Goal: Task Accomplishment & Management: Manage account settings

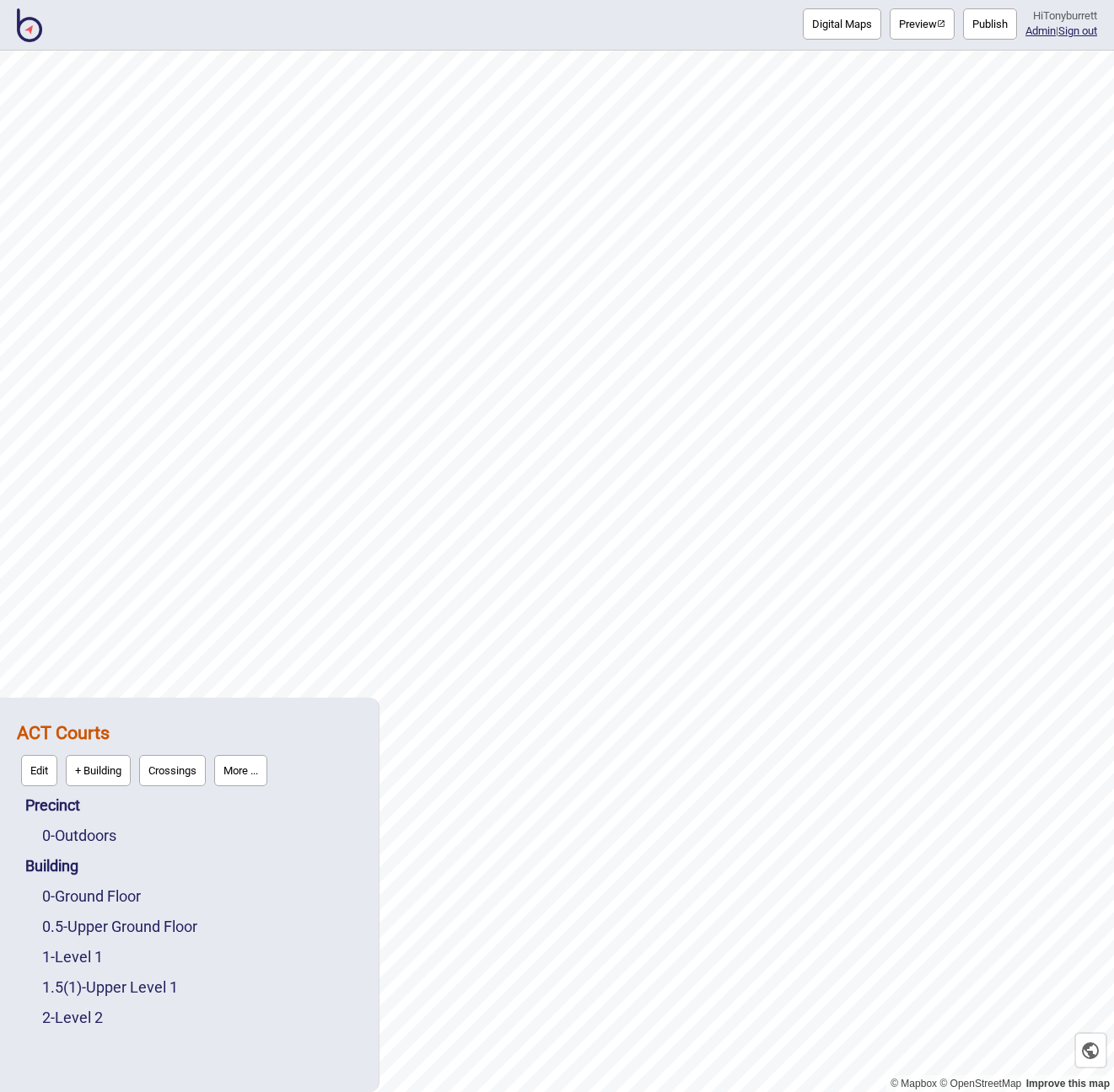
click at [33, 765] on button "Edit" at bounding box center [38, 771] width 36 height 31
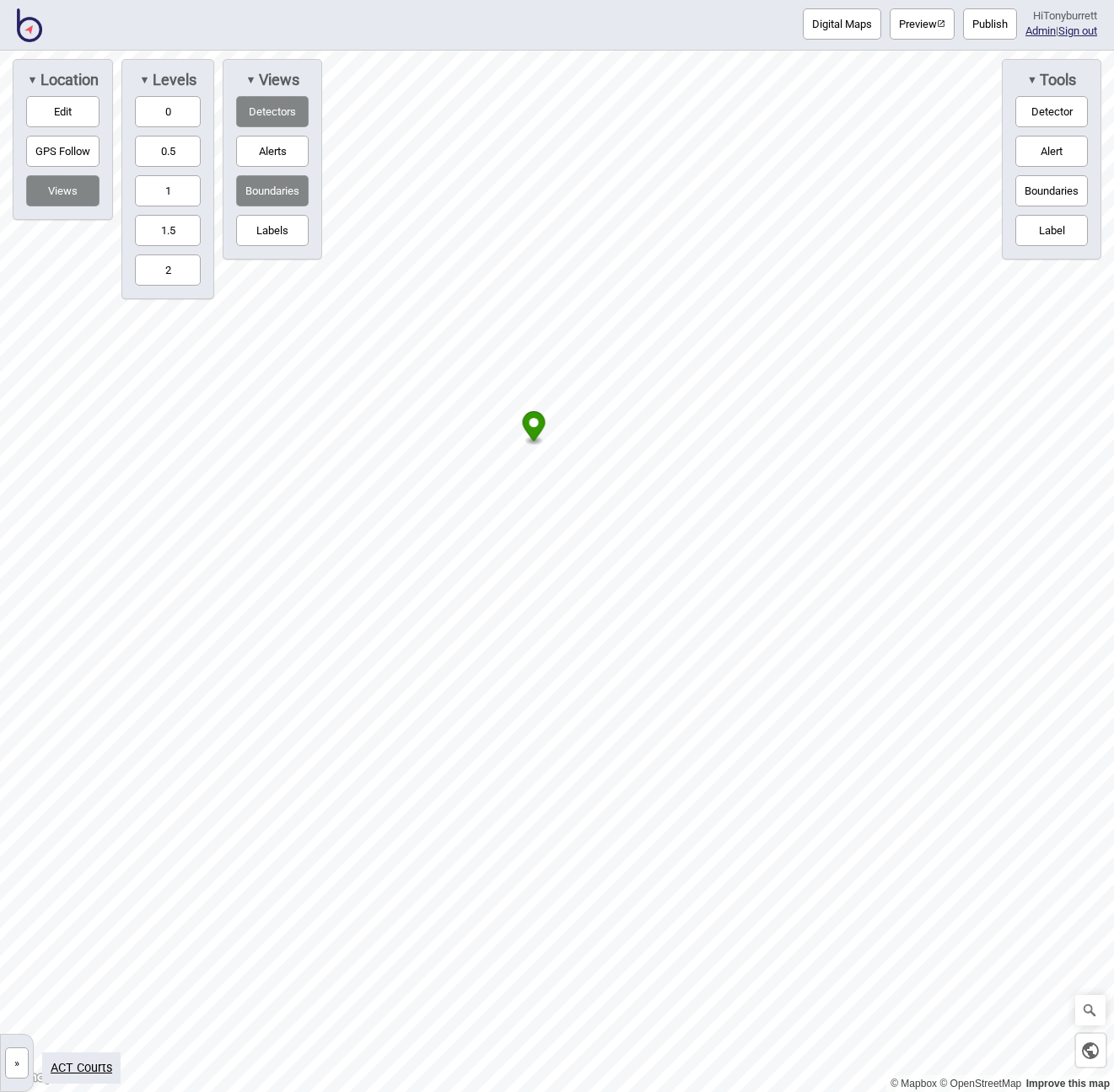
click at [0, 0] on html "Digital Maps Preview Publish Hi Tonyburrett Admin | Sign out © Mapbox © OpenStr…" at bounding box center [557, 0] width 1114 height 0
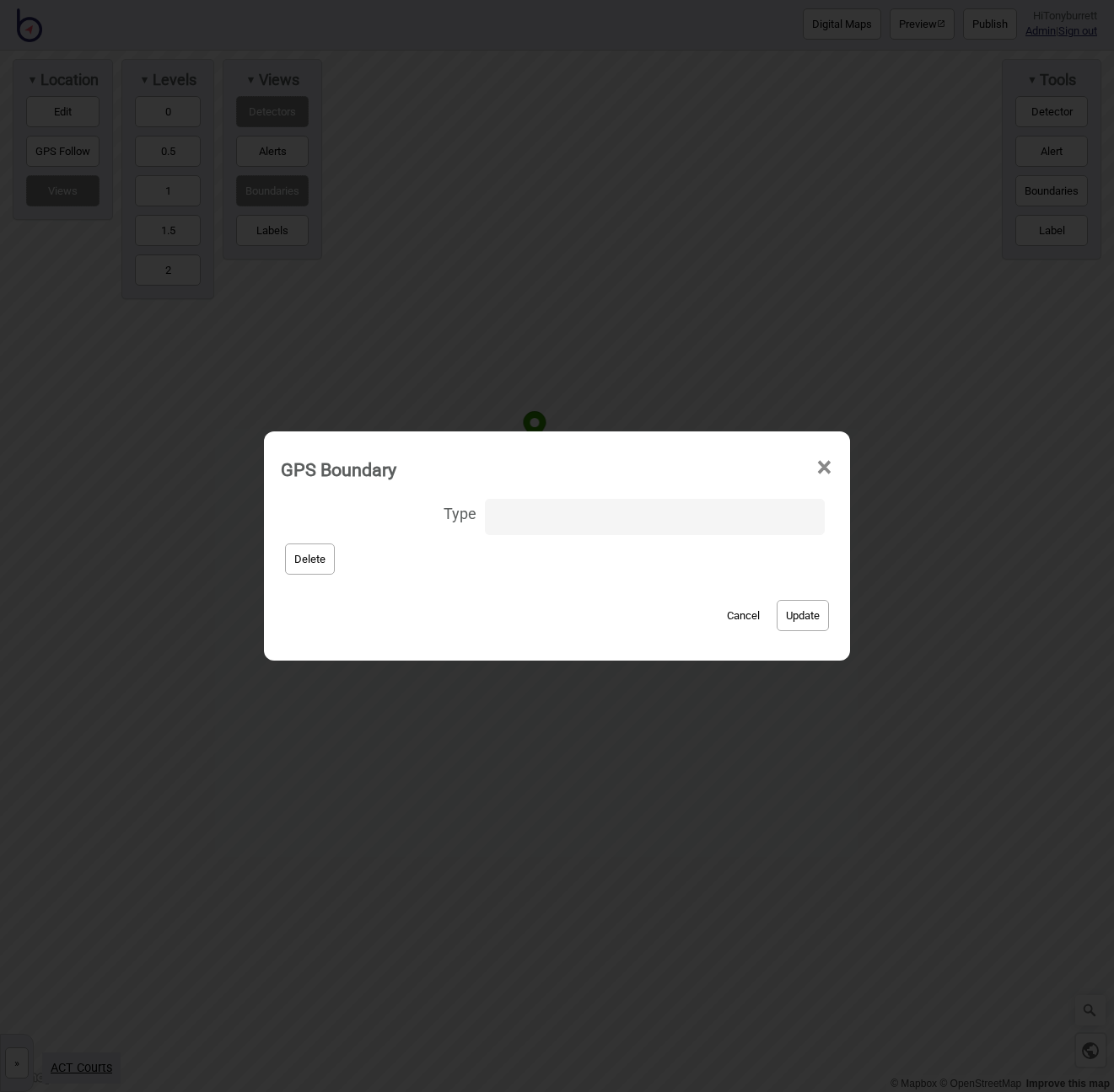
click at [729, 616] on button "Cancel" at bounding box center [743, 616] width 50 height 31
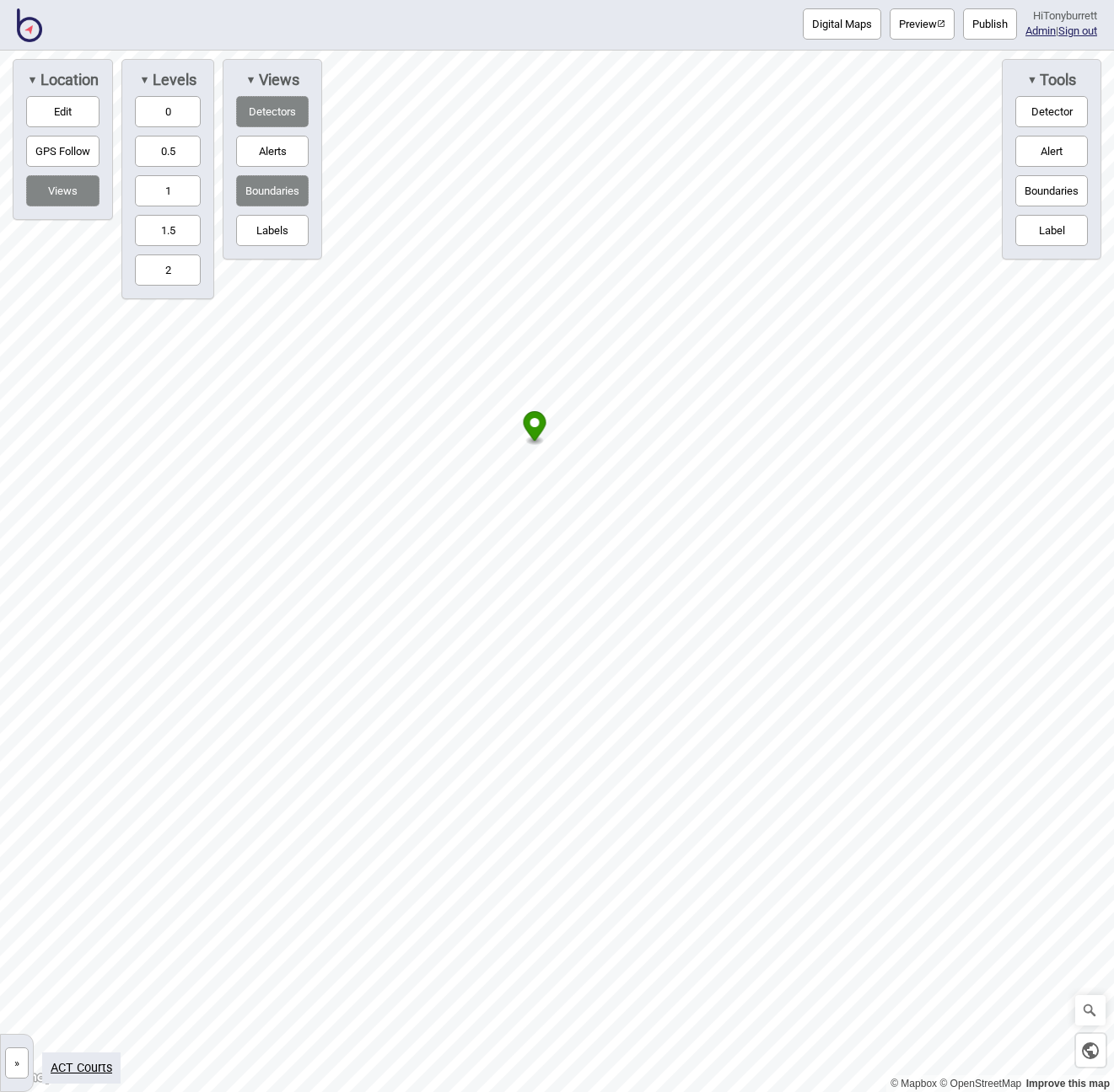
click at [276, 228] on button "Labels" at bounding box center [272, 231] width 73 height 31
click at [277, 226] on button "Labels" at bounding box center [272, 231] width 73 height 31
click at [33, 27] on img at bounding box center [29, 26] width 26 height 33
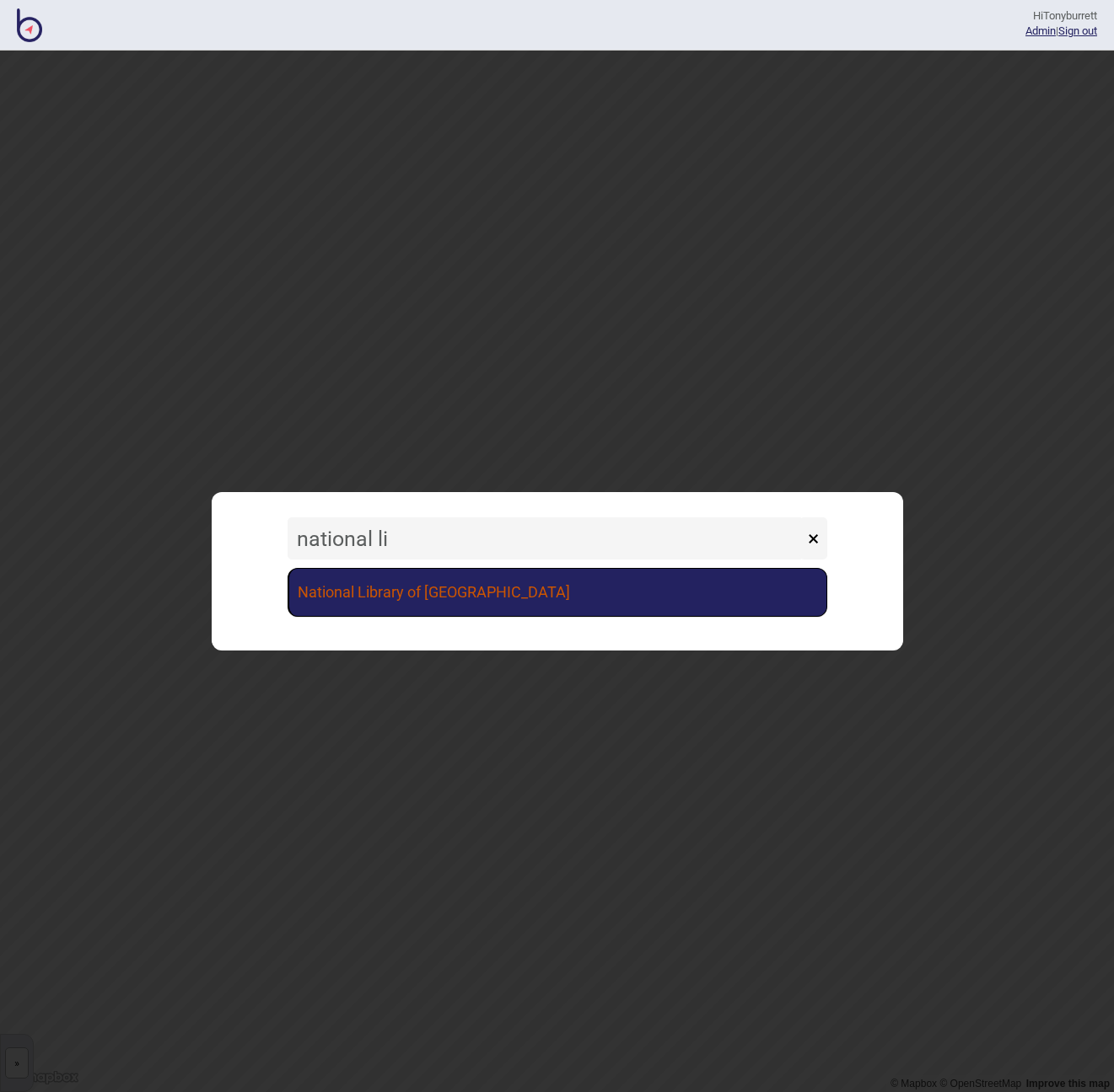
type input "national li"
click at [451, 601] on link "National Library of [GEOGRAPHIC_DATA]" at bounding box center [557, 593] width 539 height 49
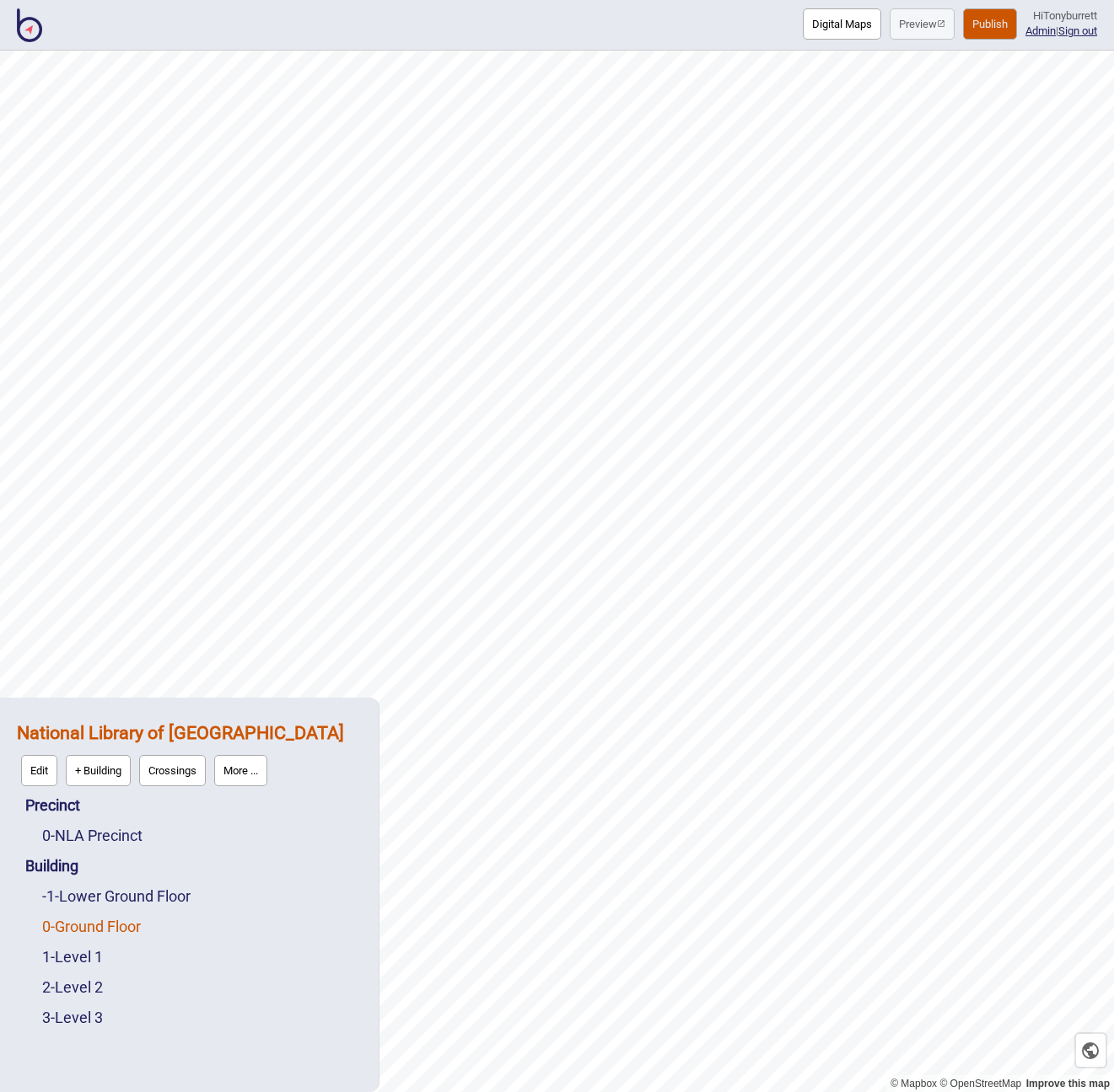
click at [82, 930] on link "0 - Ground Floor" at bounding box center [91, 927] width 98 height 18
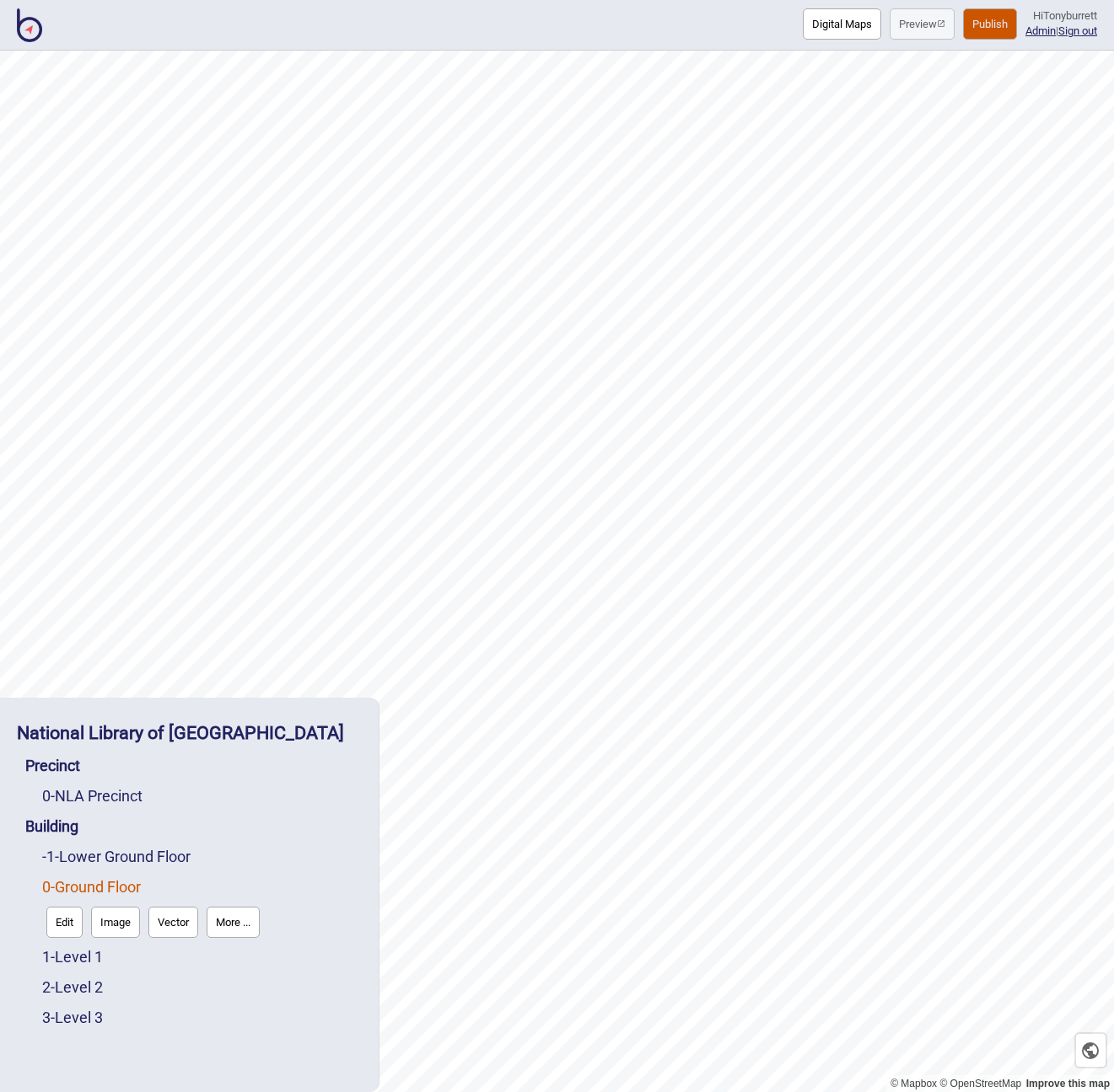
click at [66, 929] on button "Edit" at bounding box center [64, 923] width 36 height 31
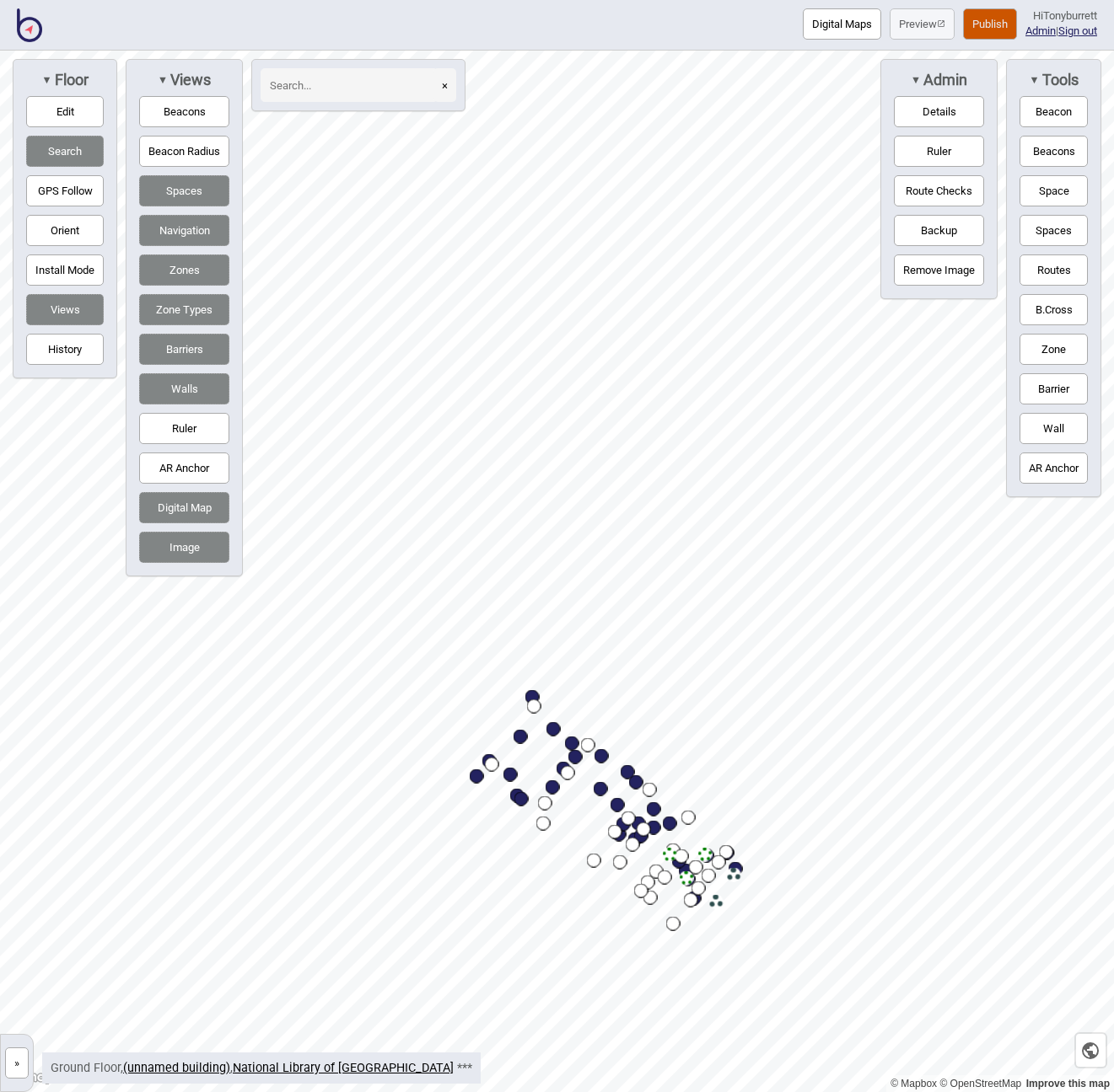
click at [14, 1063] on button "»" at bounding box center [17, 1064] width 24 height 31
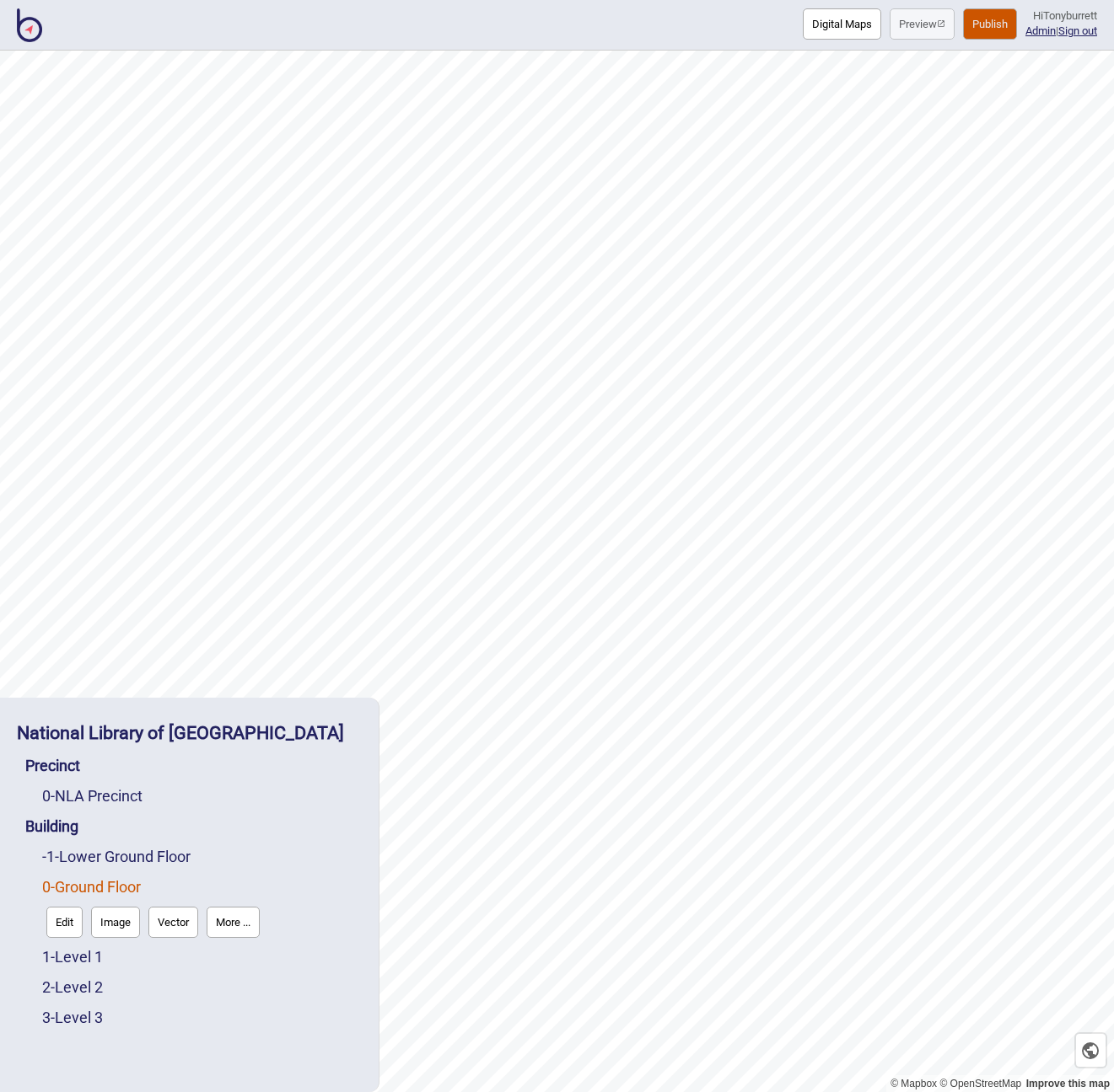
click at [269, 843] on div "-1 - Lower Ground Floor" at bounding box center [201, 856] width 319 height 30
click at [78, 959] on link "1 - Level 1" at bounding box center [73, 957] width 61 height 18
click at [58, 959] on button "Edit" at bounding box center [64, 953] width 36 height 31
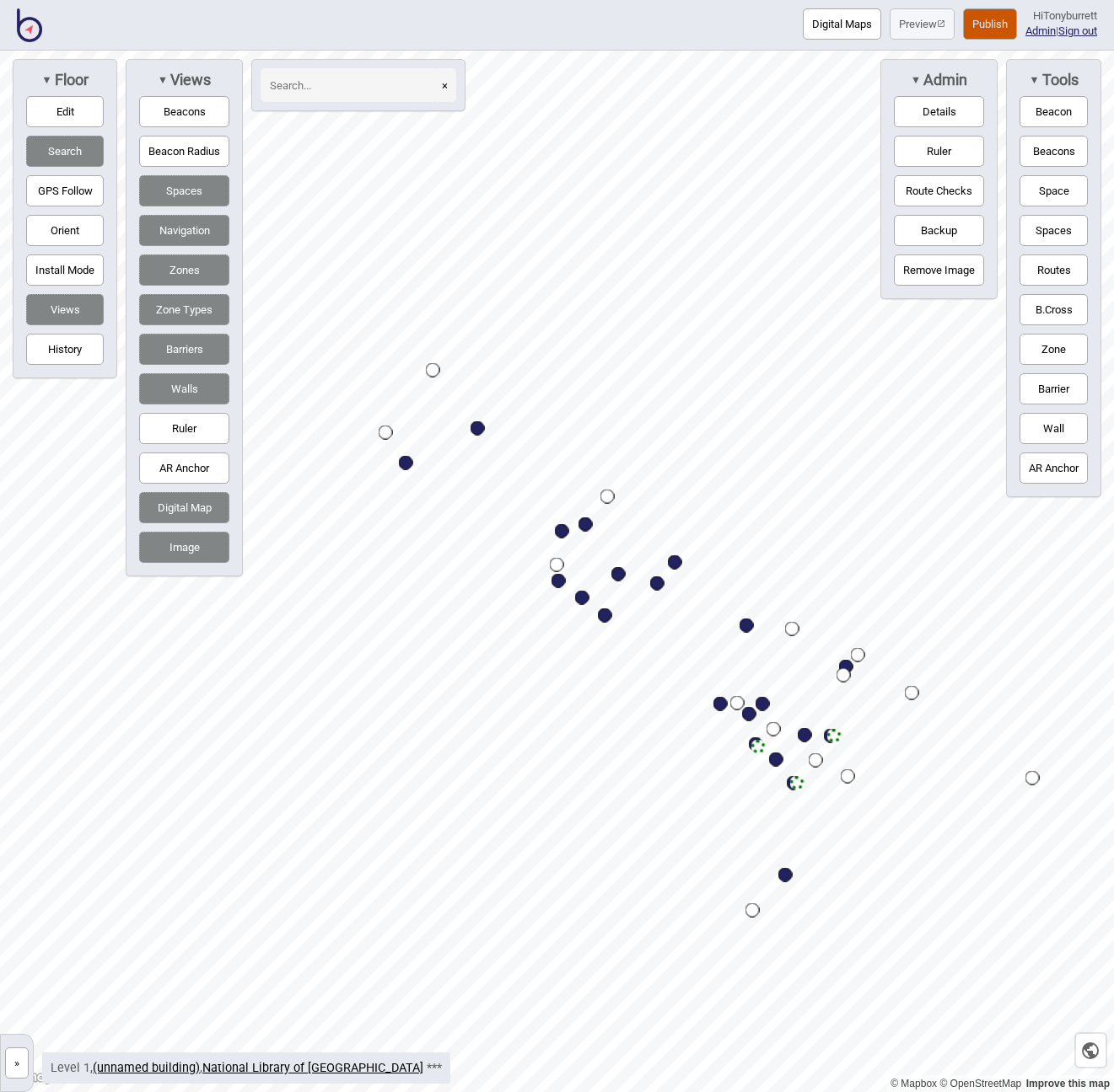
drag, startPoint x: 15, startPoint y: 1062, endPoint x: 50, endPoint y: 1040, distance: 41.3
click at [15, 1062] on button "»" at bounding box center [17, 1064] width 24 height 31
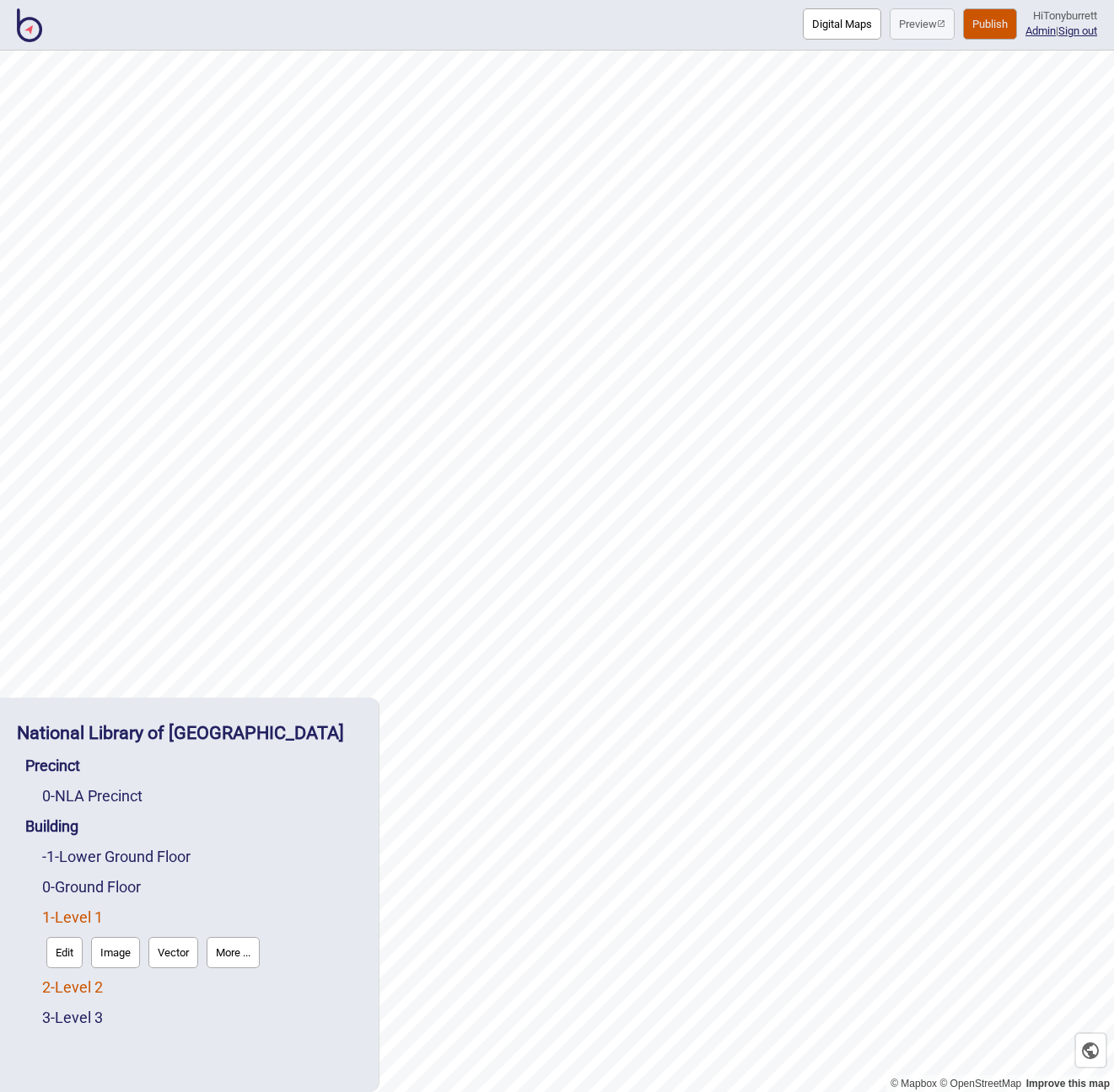
click at [53, 988] on link "2 - Level 2" at bounding box center [73, 988] width 61 height 18
click at [68, 984] on button "Edit" at bounding box center [64, 983] width 36 height 31
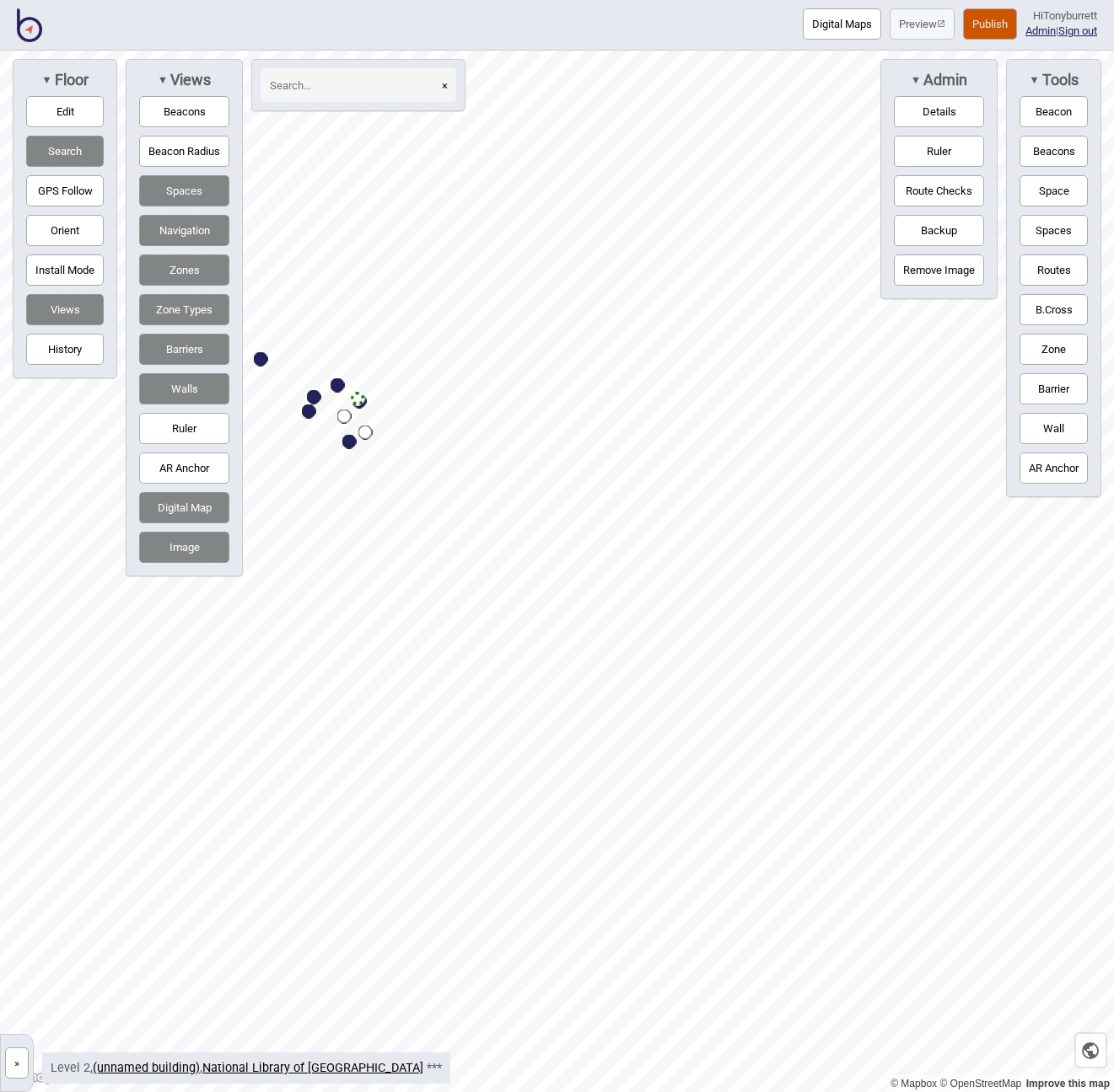
drag, startPoint x: 13, startPoint y: 1071, endPoint x: 58, endPoint y: 1050, distance: 49.7
click at [13, 1071] on button "»" at bounding box center [17, 1064] width 24 height 31
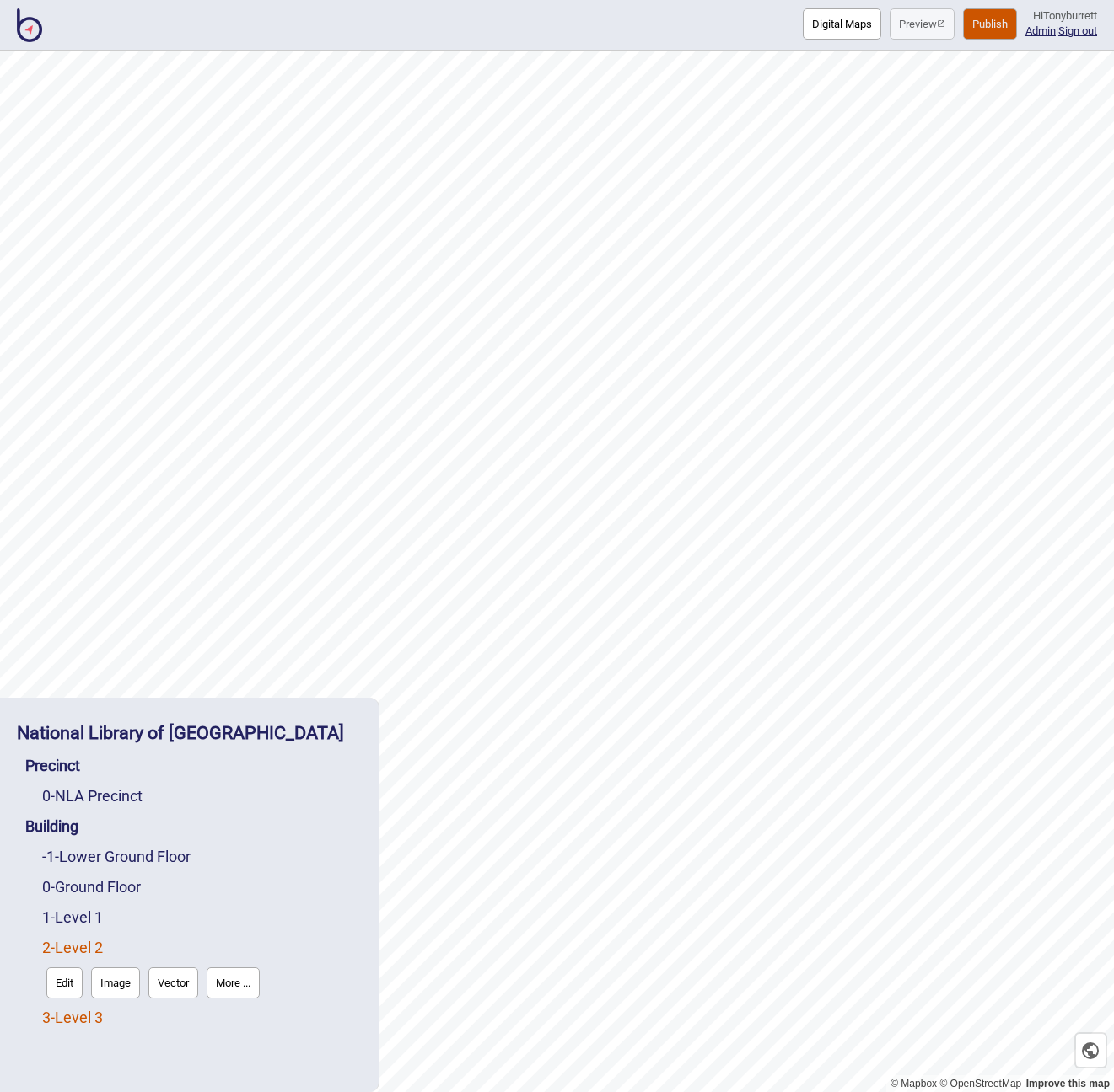
click at [82, 1013] on link "3 - Level 3" at bounding box center [73, 1017] width 61 height 18
click at [60, 1017] on button "Edit" at bounding box center [64, 1013] width 36 height 31
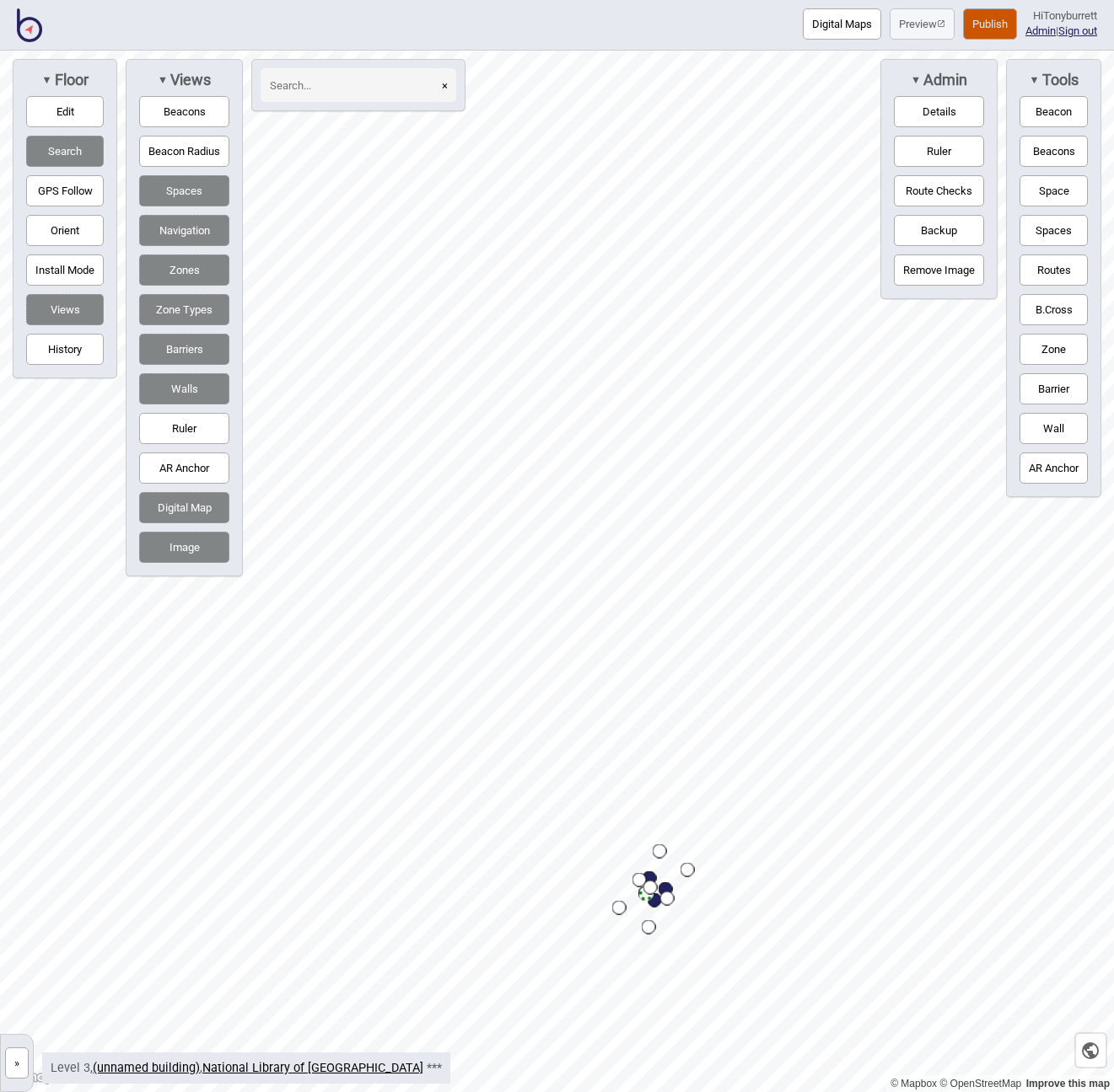
click at [18, 1062] on button "»" at bounding box center [17, 1064] width 24 height 31
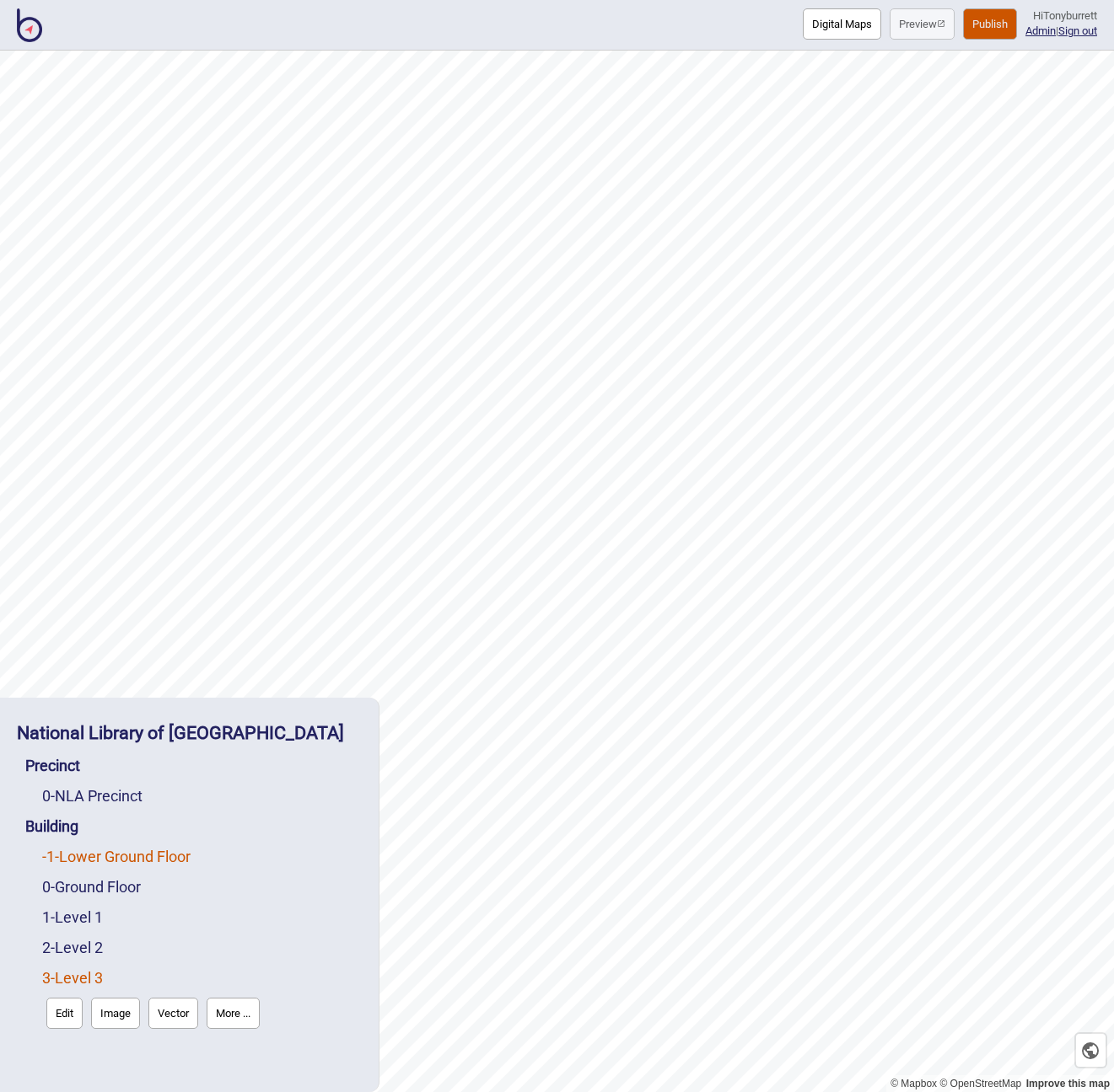
click at [82, 862] on link "-1 - Lower Ground Floor" at bounding box center [116, 856] width 148 height 18
click at [60, 898] on button "Edit" at bounding box center [64, 893] width 36 height 31
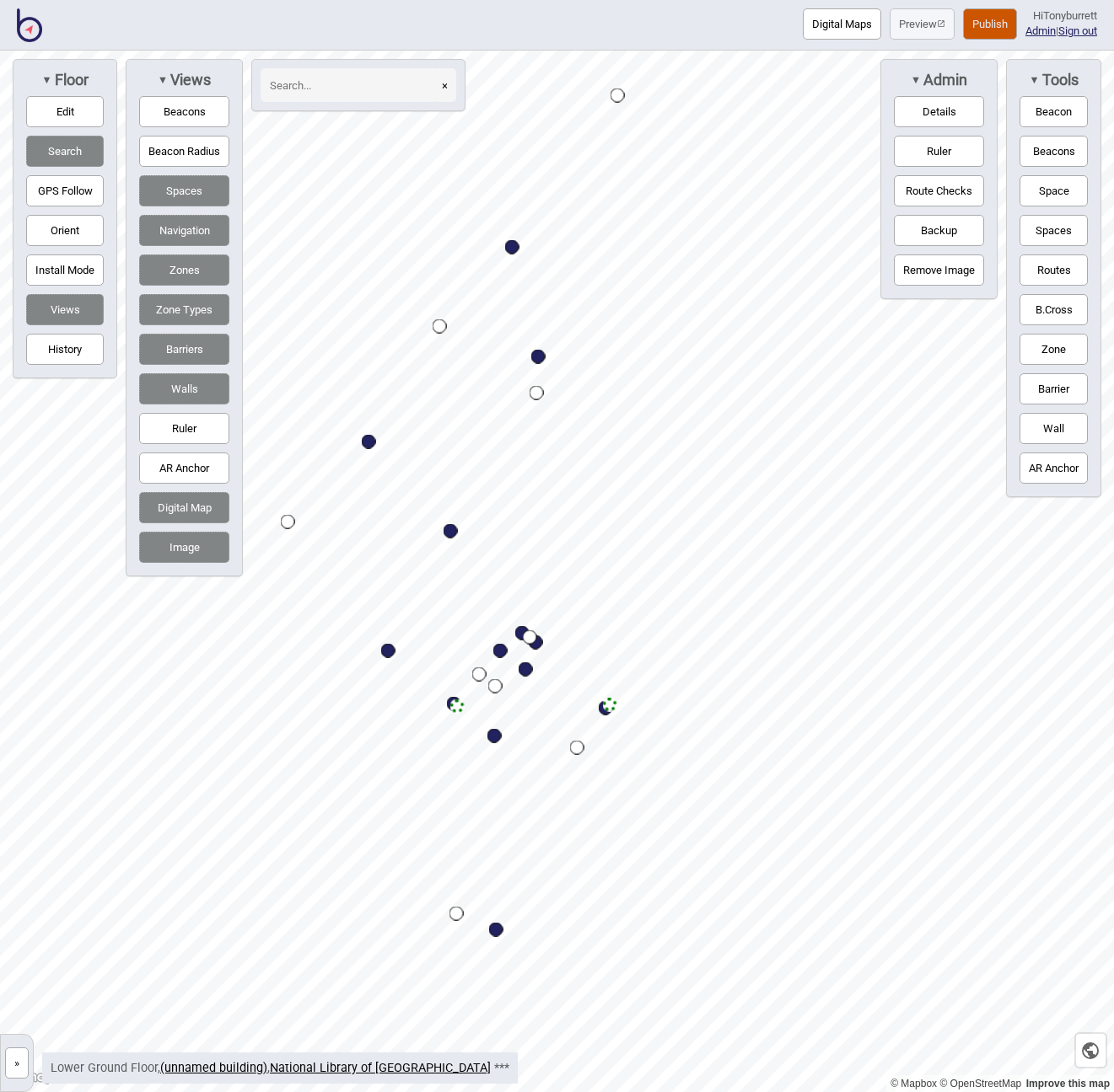
click at [12, 1069] on button "»" at bounding box center [17, 1064] width 24 height 31
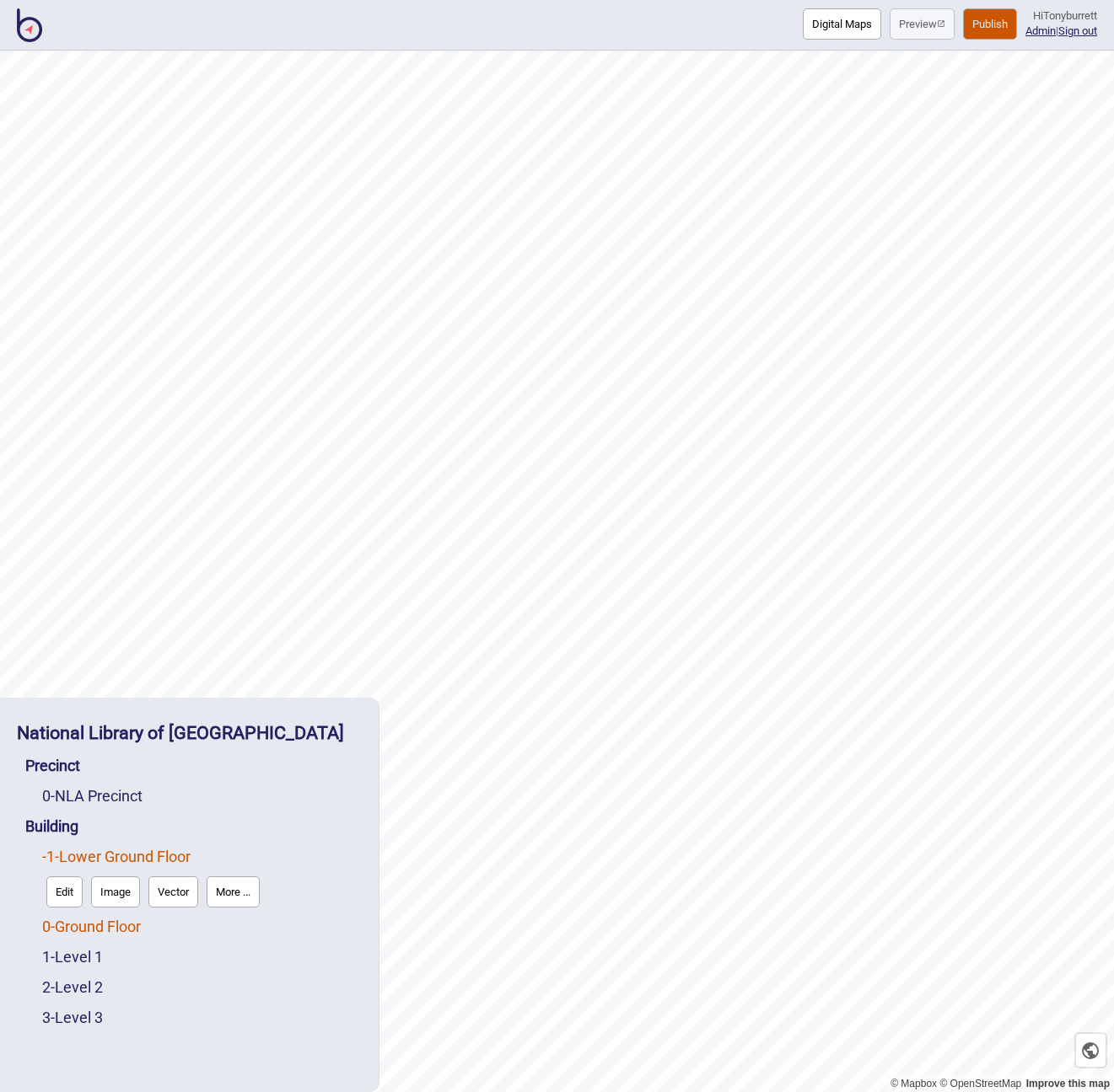
click at [90, 931] on link "0 - Ground Floor" at bounding box center [91, 927] width 98 height 18
click at [59, 934] on button "Edit" at bounding box center [64, 923] width 36 height 31
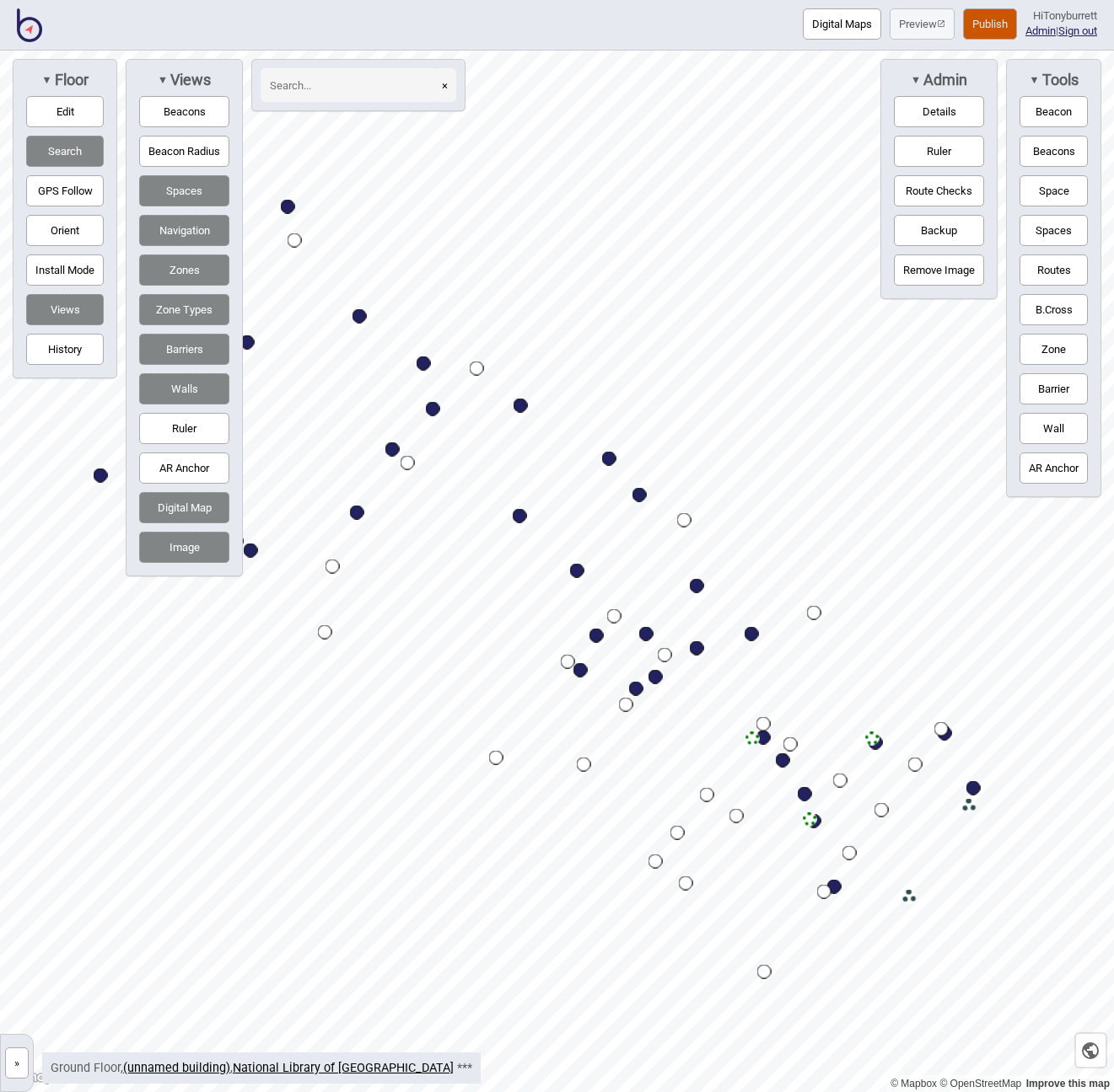
click at [17, 1066] on button "»" at bounding box center [17, 1064] width 24 height 31
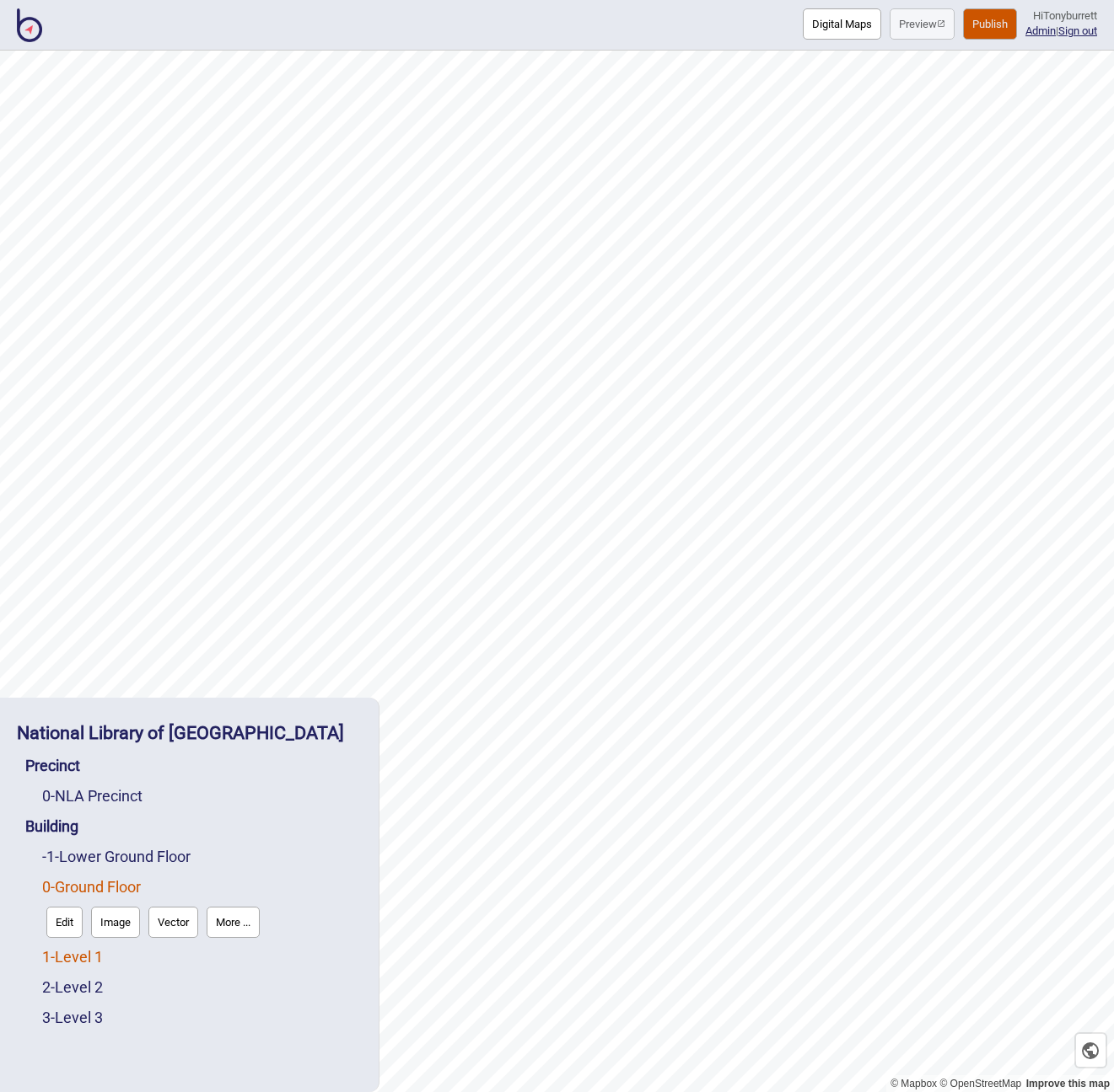
click at [88, 960] on link "1 - Level 1" at bounding box center [73, 957] width 61 height 18
click at [59, 961] on button "Edit" at bounding box center [64, 953] width 36 height 31
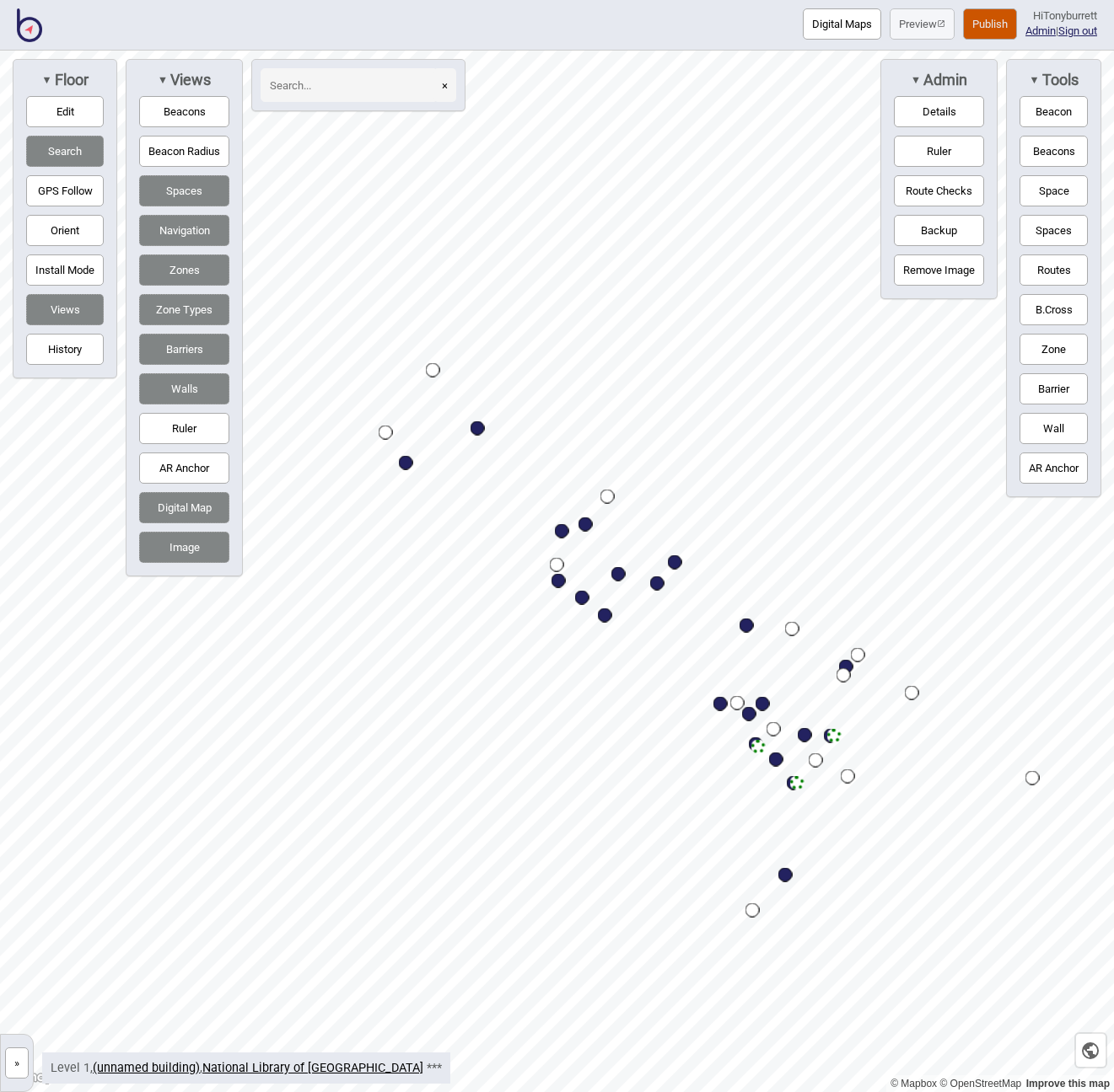
click at [3, 1061] on link "»" at bounding box center [17, 1062] width 32 height 18
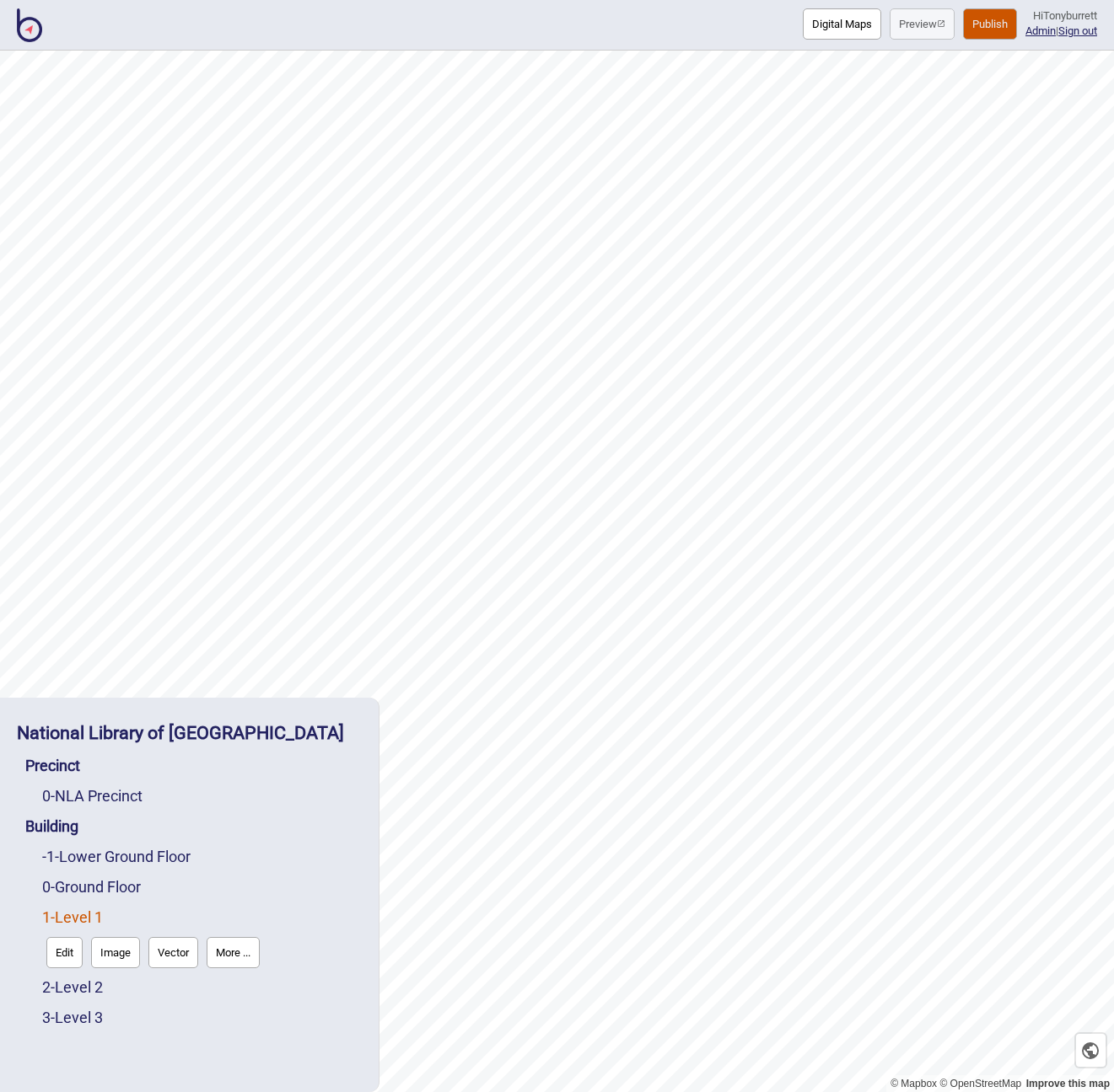
click at [12, 1061] on div "[GEOGRAPHIC_DATA] Precinct 0 - [GEOGRAPHIC_DATA] -1 - Lower Ground Floor 0 - Gr…" at bounding box center [190, 895] width 362 height 378
click at [86, 991] on link "2 - Level 2" at bounding box center [73, 988] width 61 height 18
click at [59, 991] on button "Edit" at bounding box center [64, 983] width 36 height 31
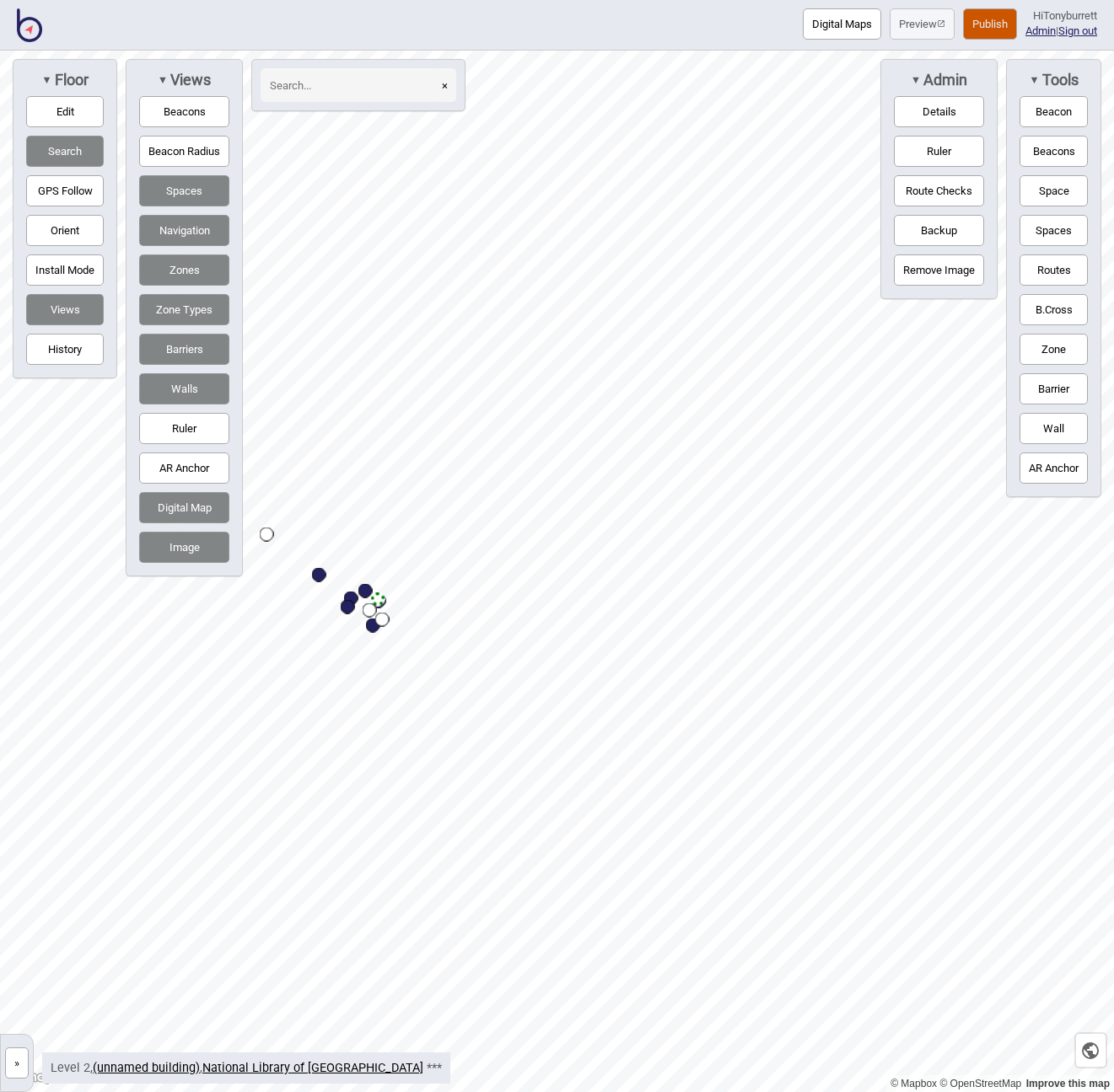
click at [15, 1057] on button "»" at bounding box center [17, 1064] width 24 height 31
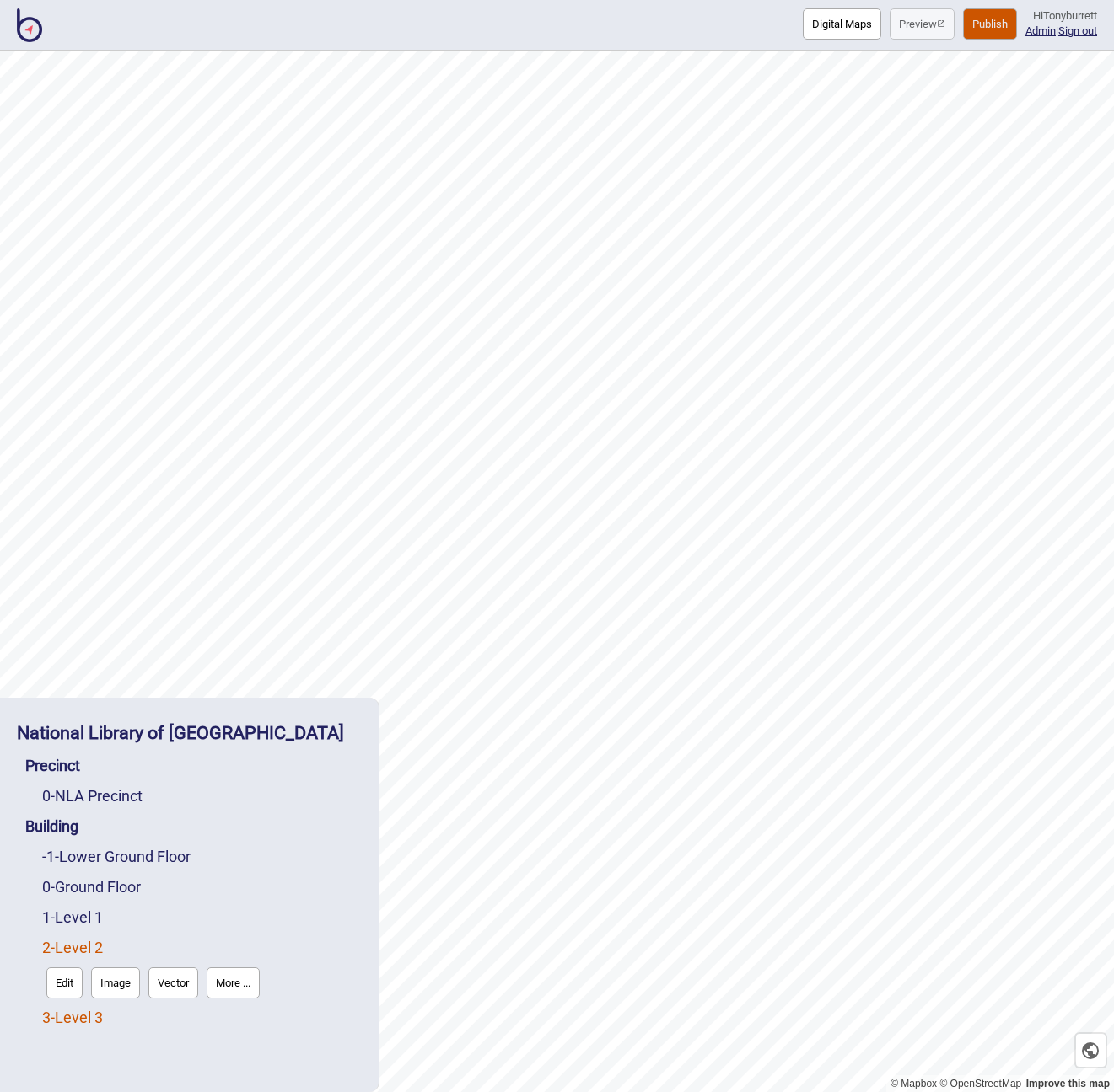
click at [69, 1015] on link "3 - Level 3" at bounding box center [73, 1017] width 61 height 18
click at [57, 1015] on button "Edit" at bounding box center [64, 1013] width 36 height 31
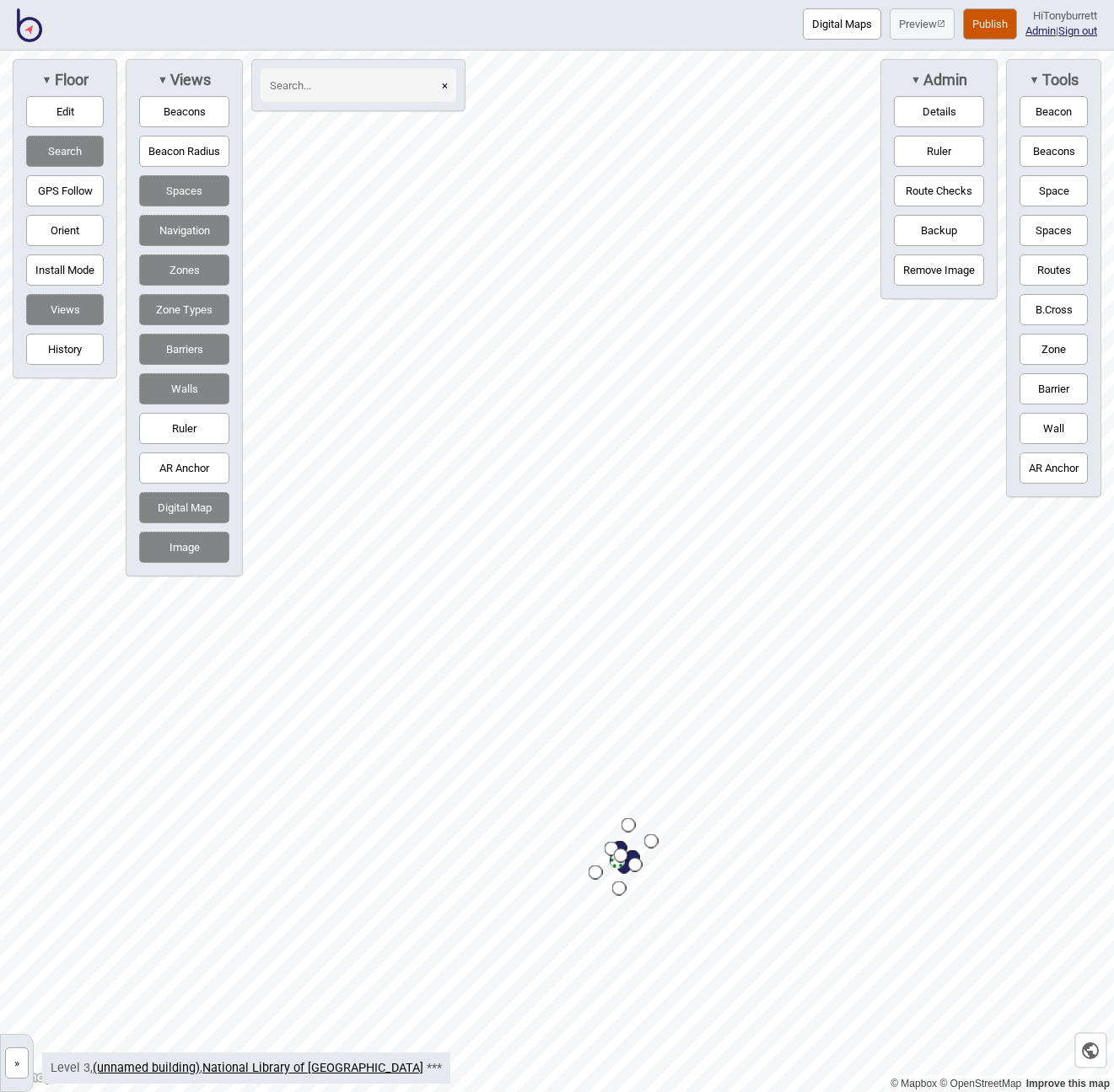
click at [14, 1059] on button "»" at bounding box center [17, 1064] width 24 height 31
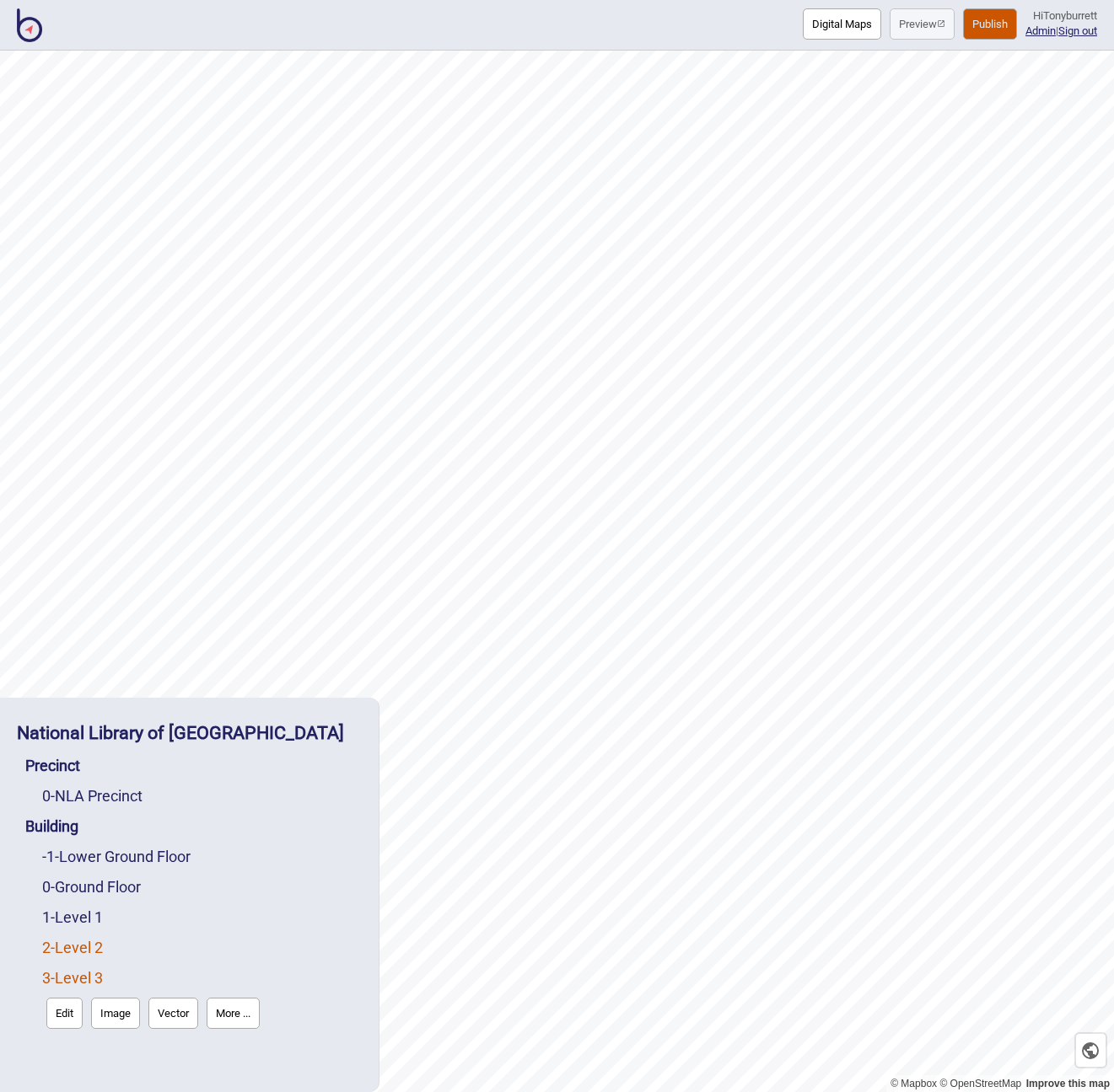
click at [81, 952] on link "2 - Level 2" at bounding box center [73, 948] width 61 height 18
click at [87, 920] on link "1 - Level 1" at bounding box center [73, 917] width 61 height 18
click at [98, 892] on link "0 - Ground Floor" at bounding box center [91, 887] width 98 height 18
